Goal: Check status

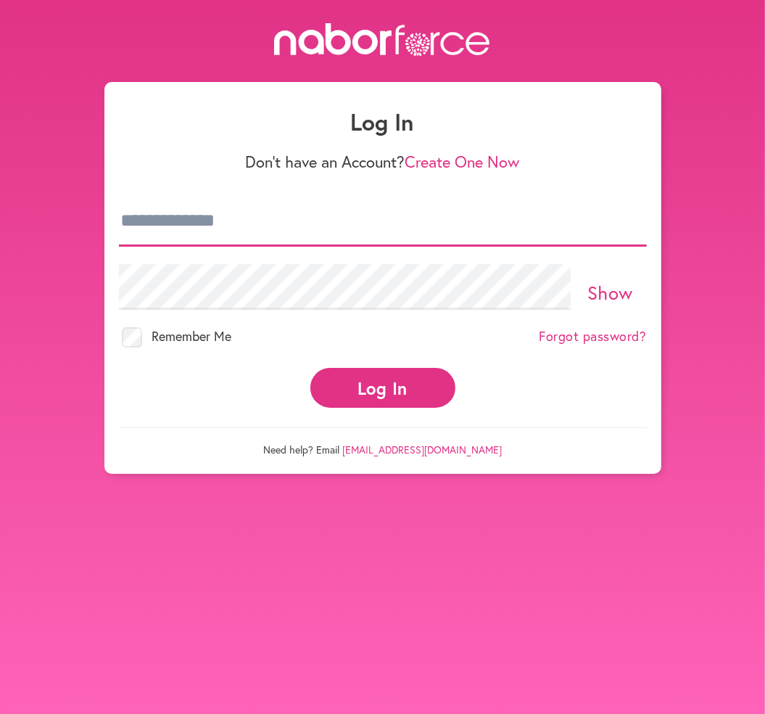
type input "**********"
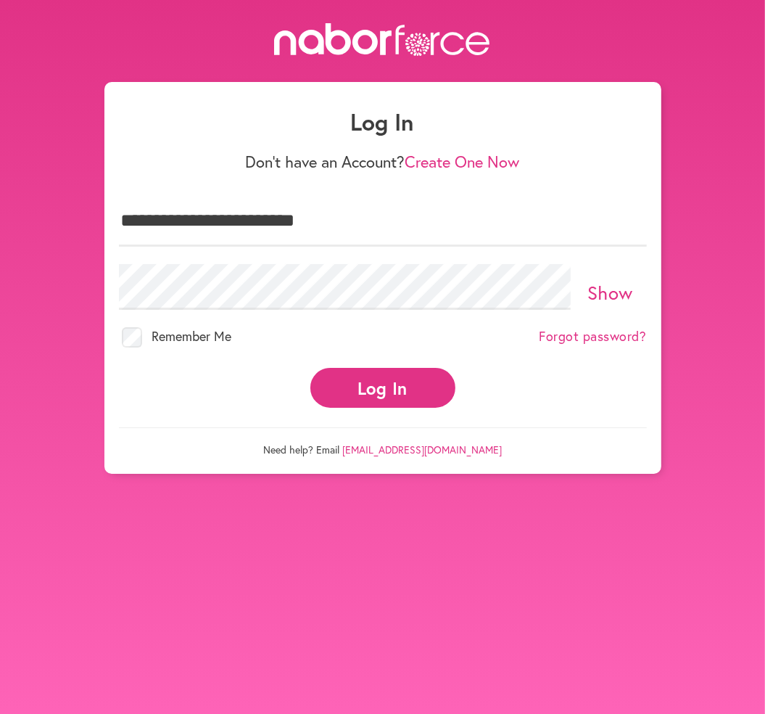
click at [389, 379] on button "Log In" at bounding box center [383, 388] width 145 height 40
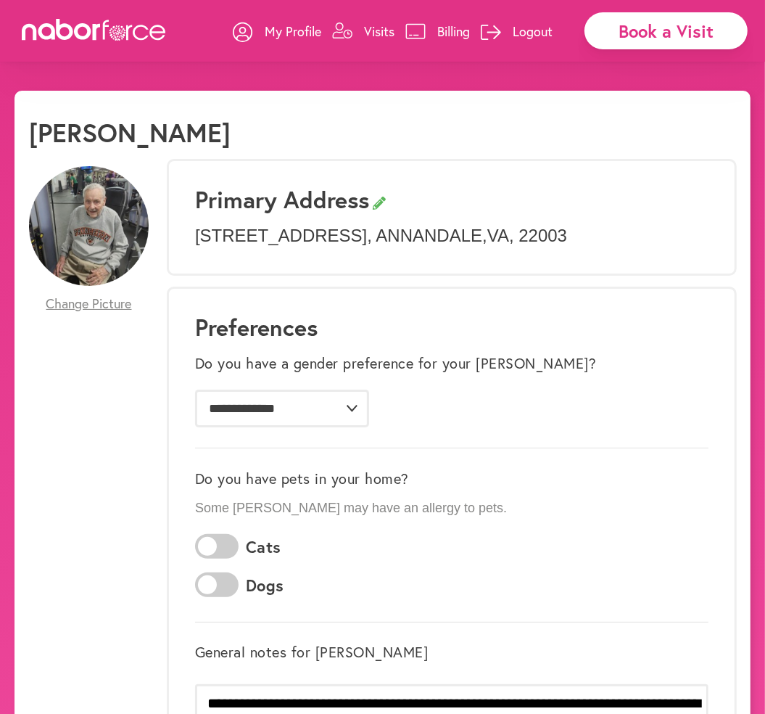
click at [373, 32] on p "Visits" at bounding box center [379, 30] width 30 height 17
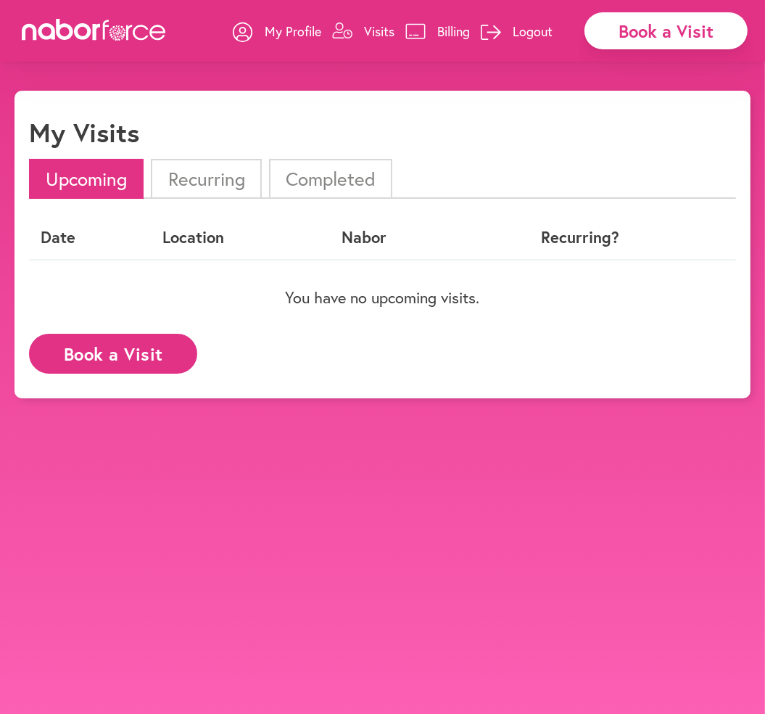
click at [347, 181] on li "Completed" at bounding box center [330, 179] width 123 height 40
